Goal: Obtain resource: Download file/media

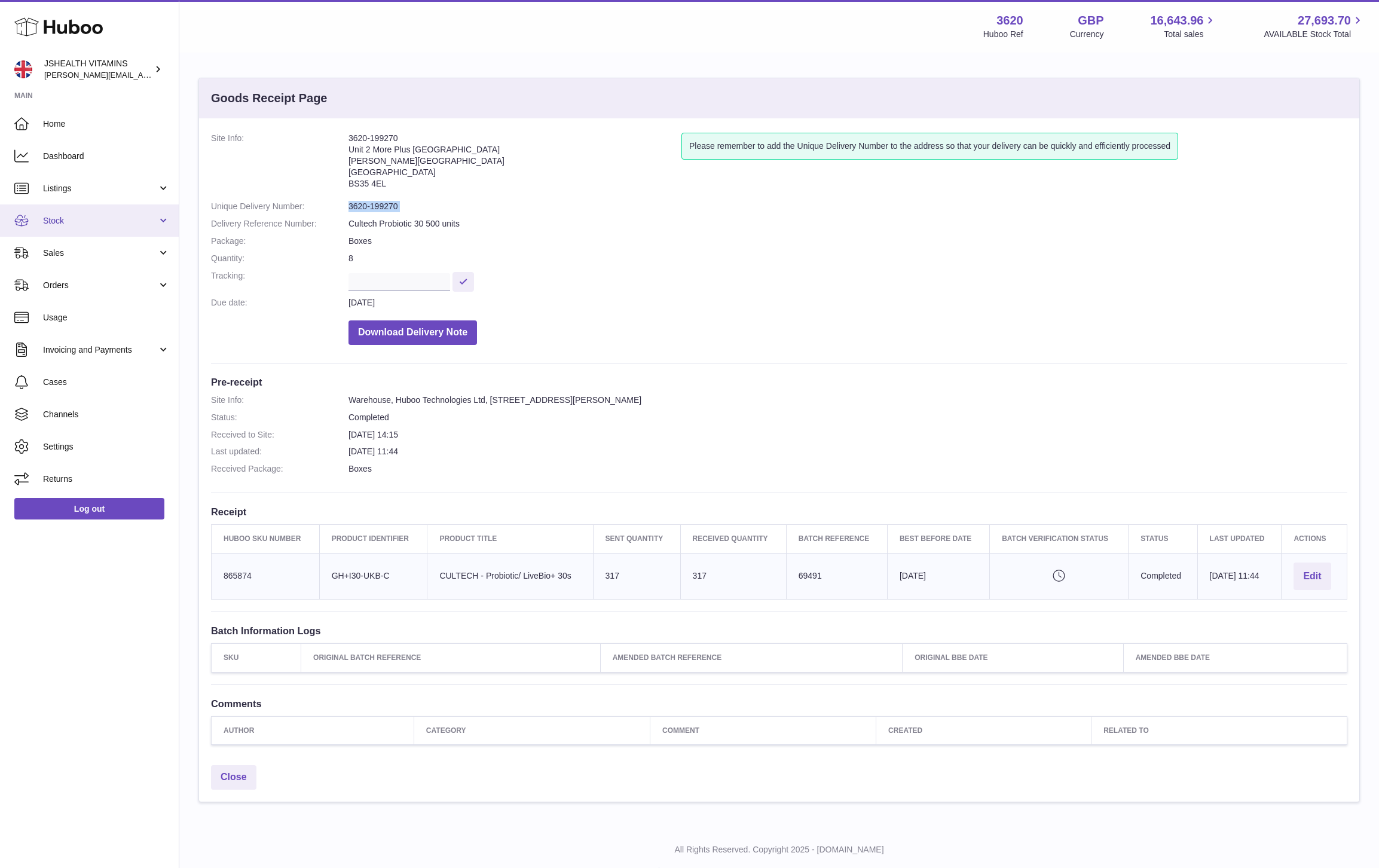
drag, startPoint x: 74, startPoint y: 211, endPoint x: 74, endPoint y: 225, distance: 14.0
click at [74, 211] on link "Stock" at bounding box center [89, 221] width 178 height 32
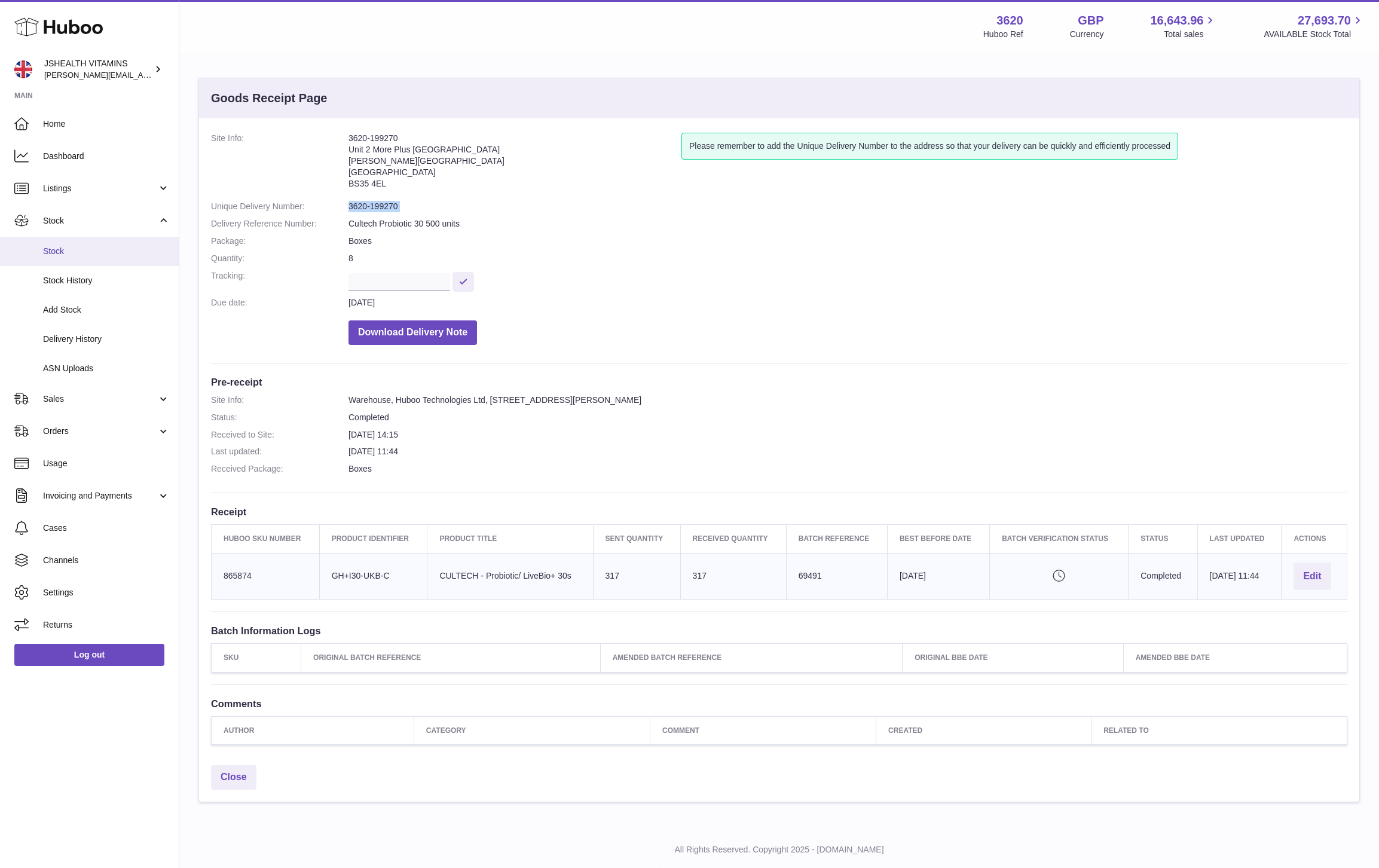
click at [81, 250] on span "Stock" at bounding box center [106, 252] width 126 height 12
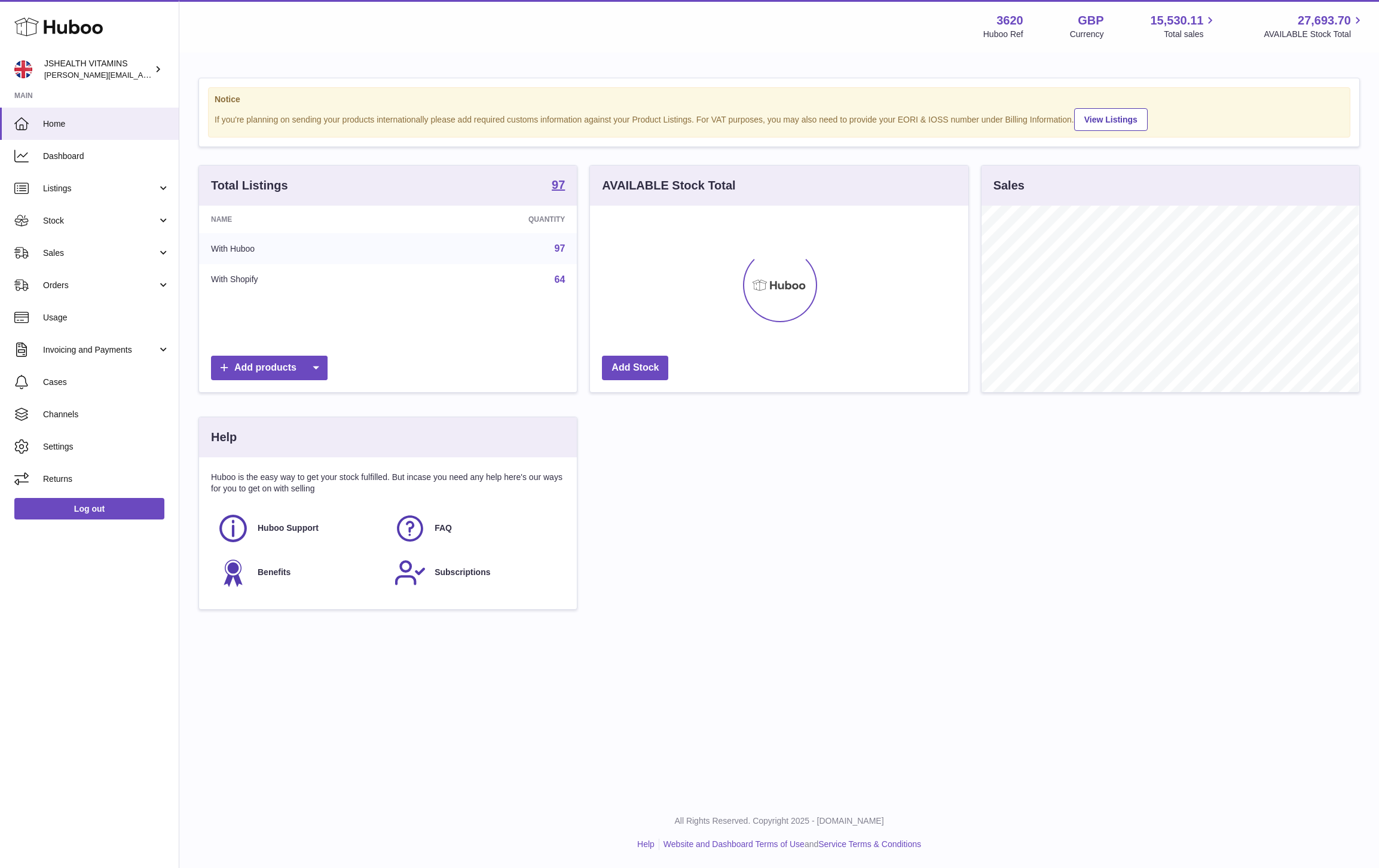
scroll to position [186, 377]
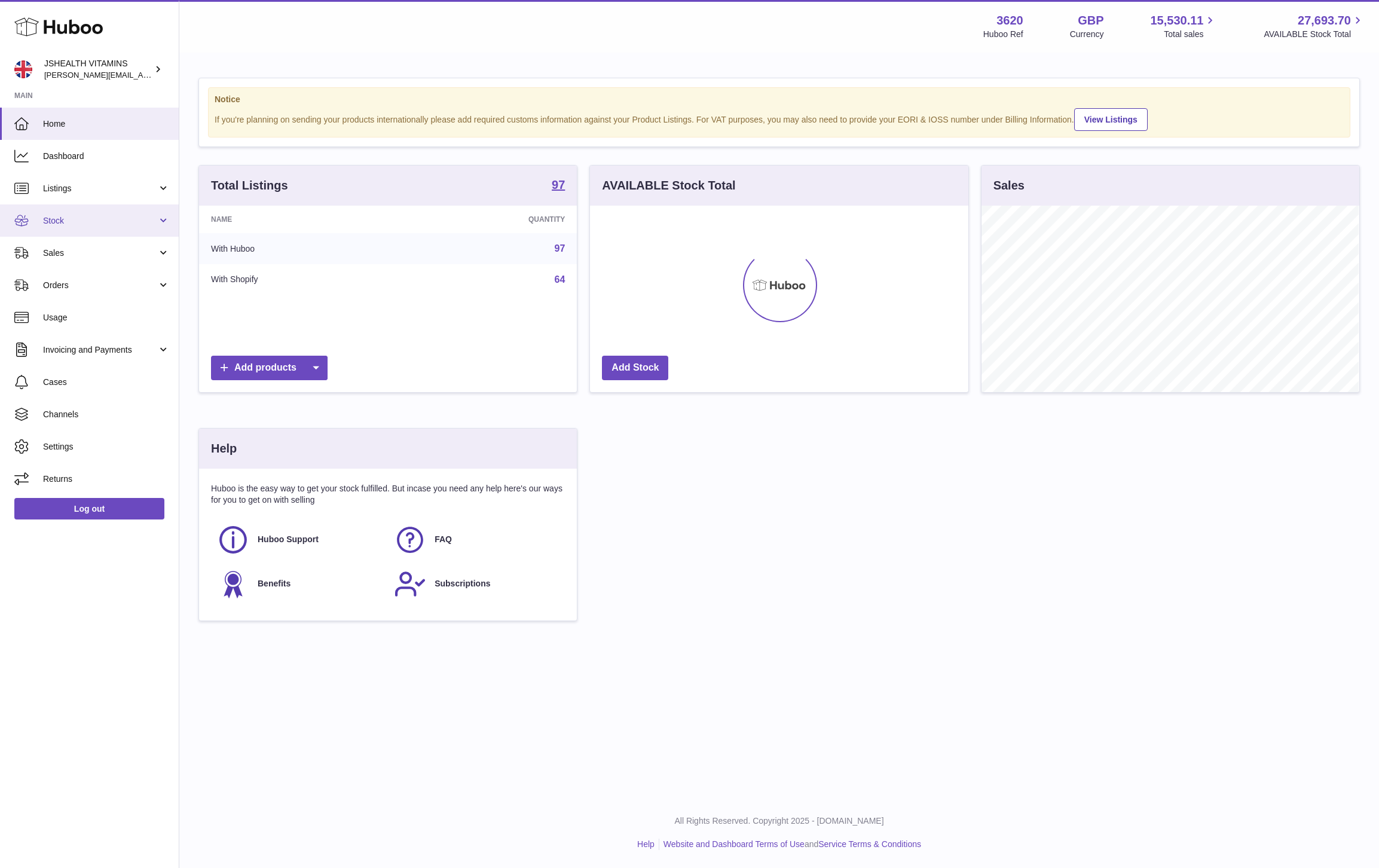
click at [110, 224] on span "Stock" at bounding box center [100, 221] width 114 height 12
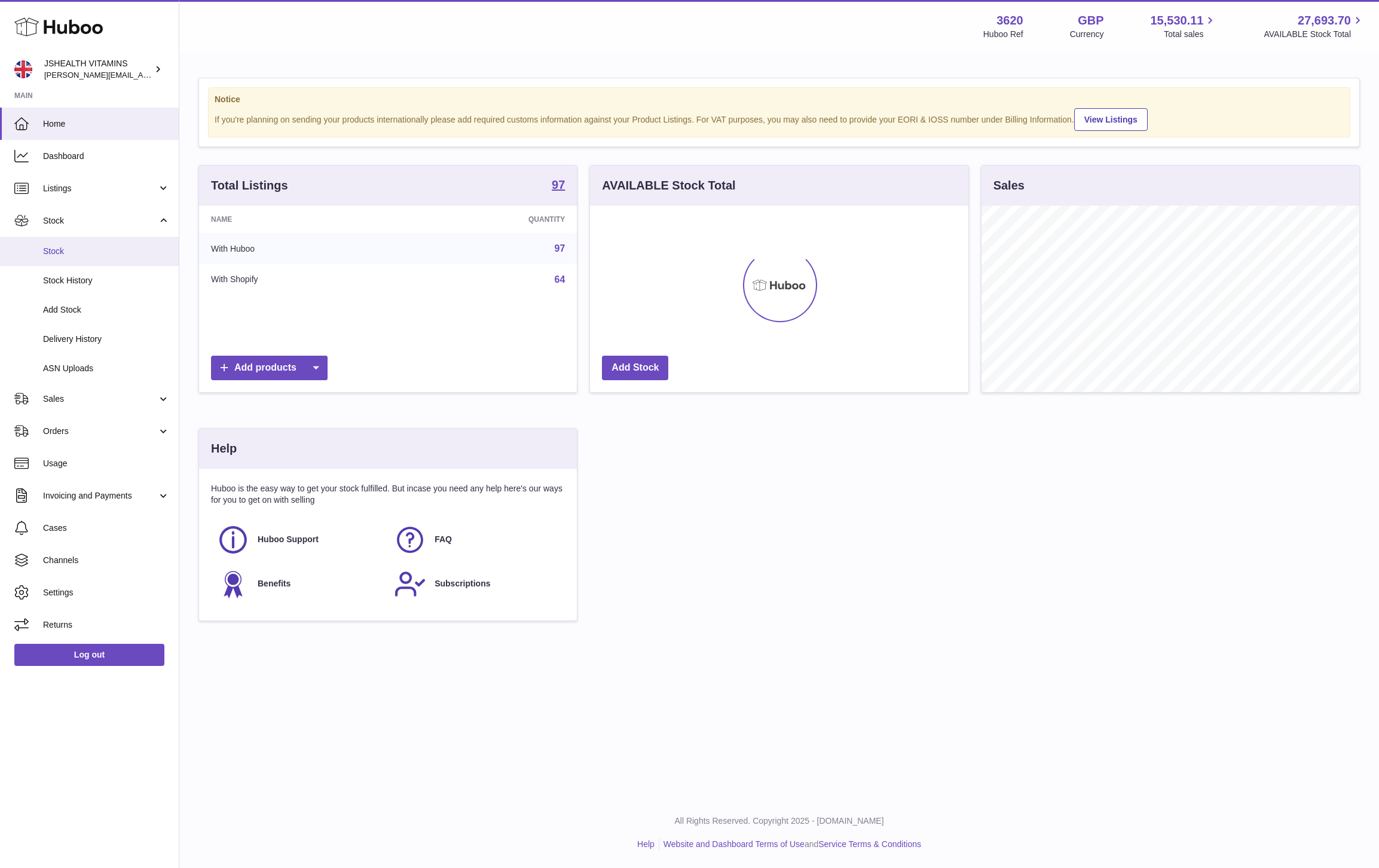
click at [80, 238] on link "Stock" at bounding box center [89, 252] width 178 height 29
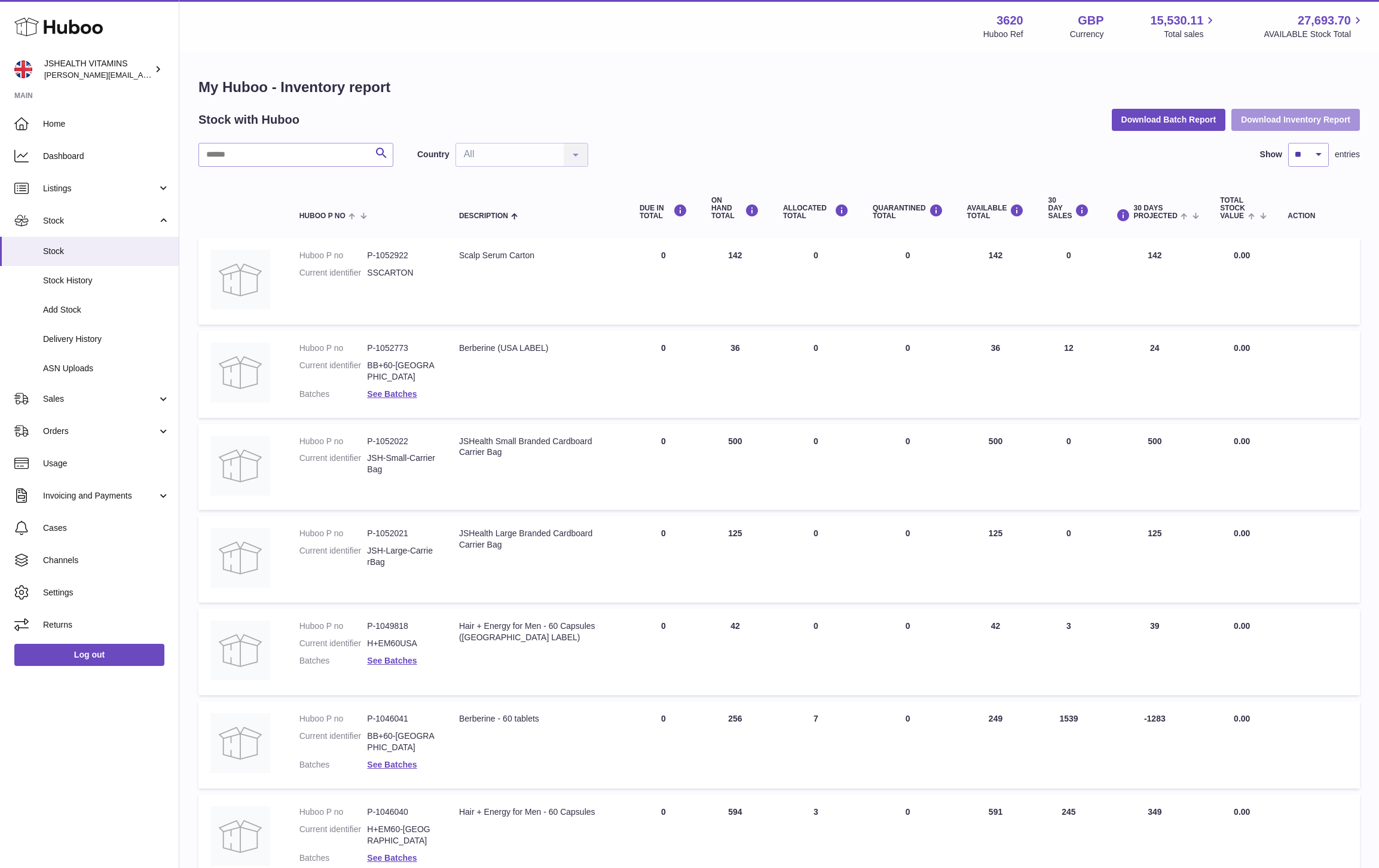
click at [1336, 116] on button "Download Inventory Report" at bounding box center [1296, 119] width 129 height 21
